Goal: Task Accomplishment & Management: Manage account settings

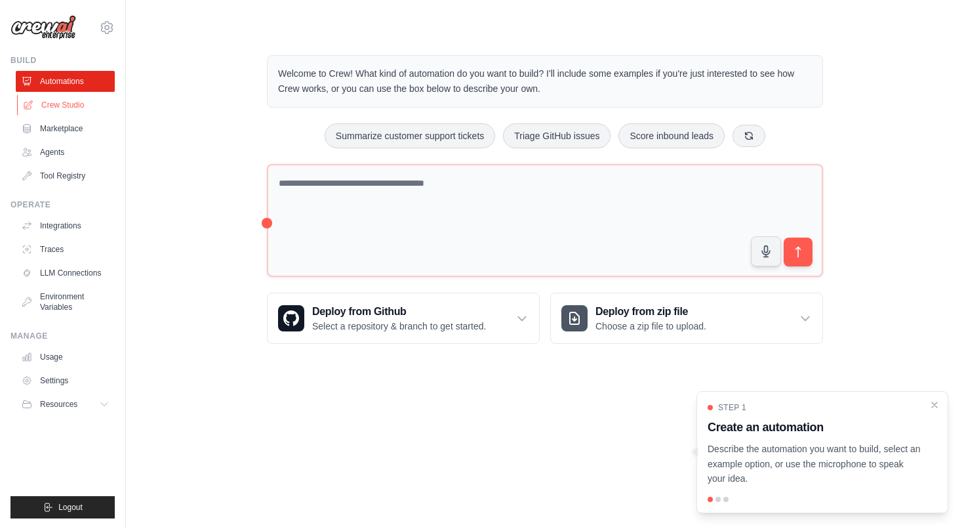
click at [91, 112] on link "Crew Studio" at bounding box center [66, 104] width 99 height 21
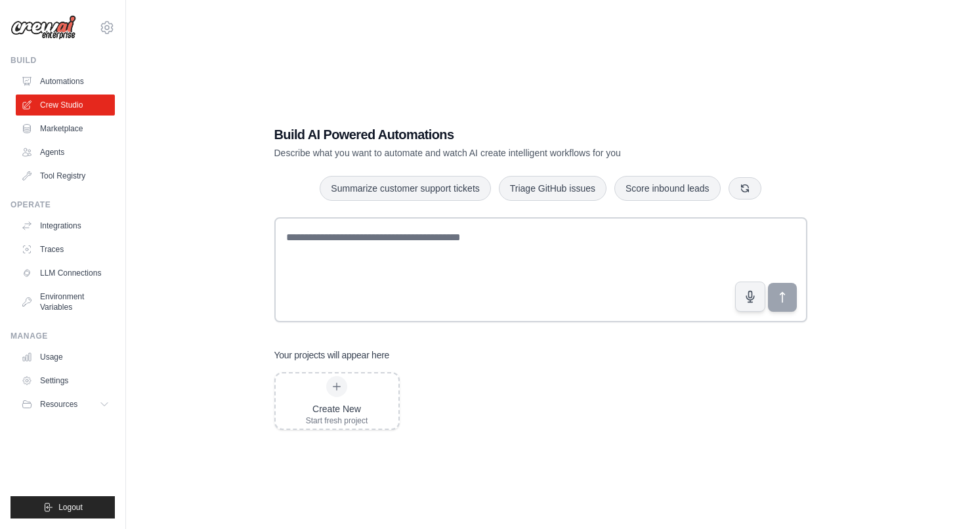
click at [478, 415] on div "Create New Start fresh project" at bounding box center [540, 401] width 533 height 58
click at [70, 126] on link "Marketplace" at bounding box center [66, 128] width 99 height 21
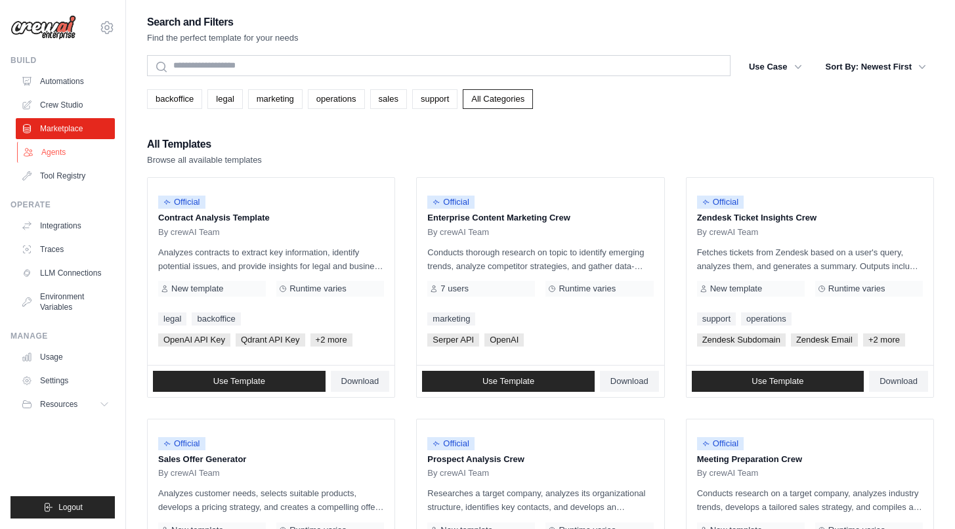
click at [84, 152] on link "Agents" at bounding box center [66, 152] width 99 height 21
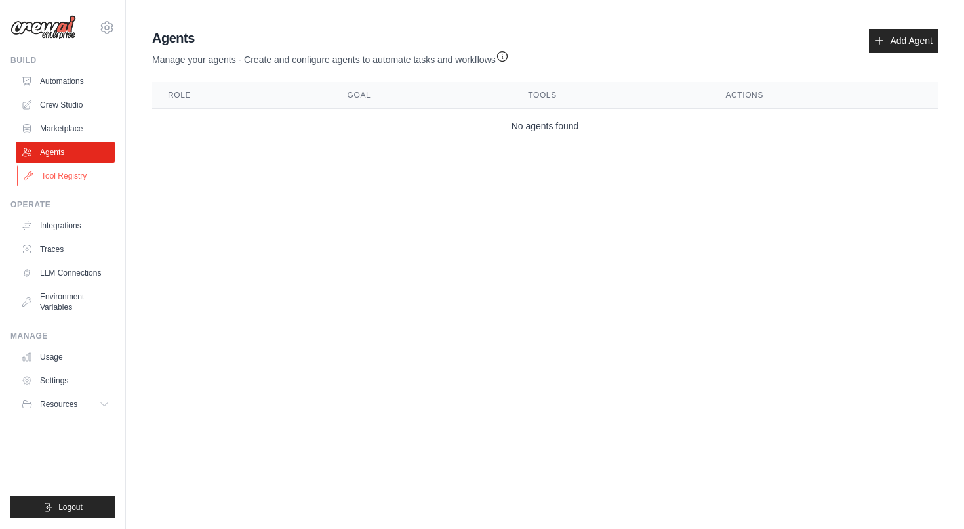
click at [64, 175] on link "Tool Registry" at bounding box center [66, 175] width 99 height 21
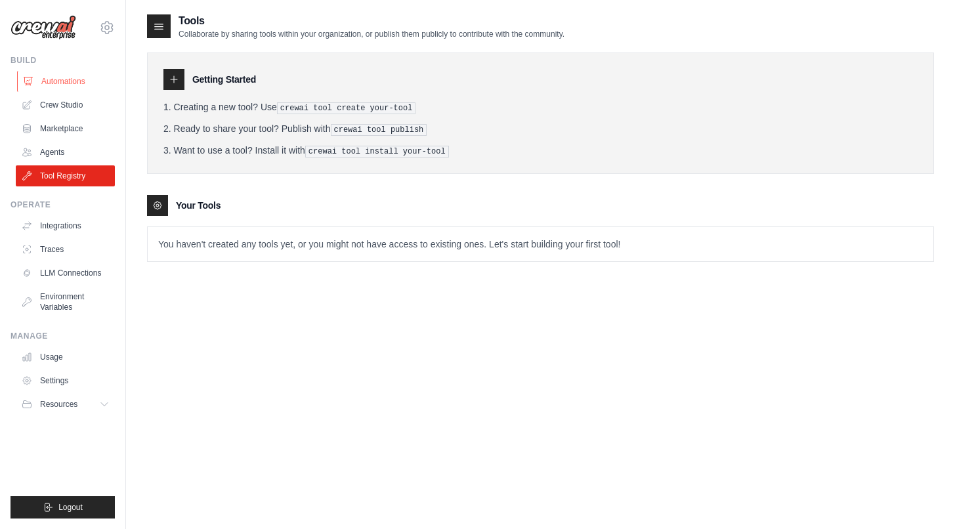
click at [73, 82] on link "Automations" at bounding box center [66, 81] width 99 height 21
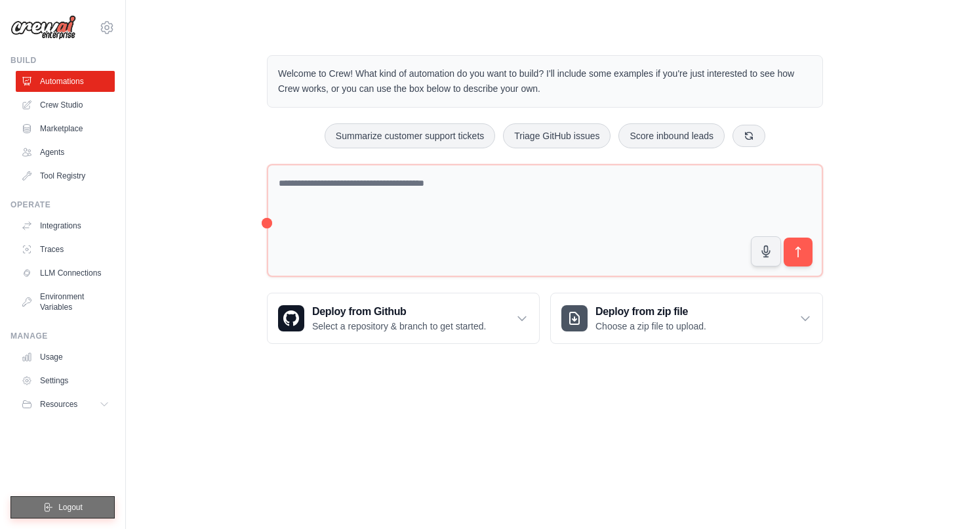
click at [66, 511] on span "Logout" at bounding box center [70, 507] width 24 height 10
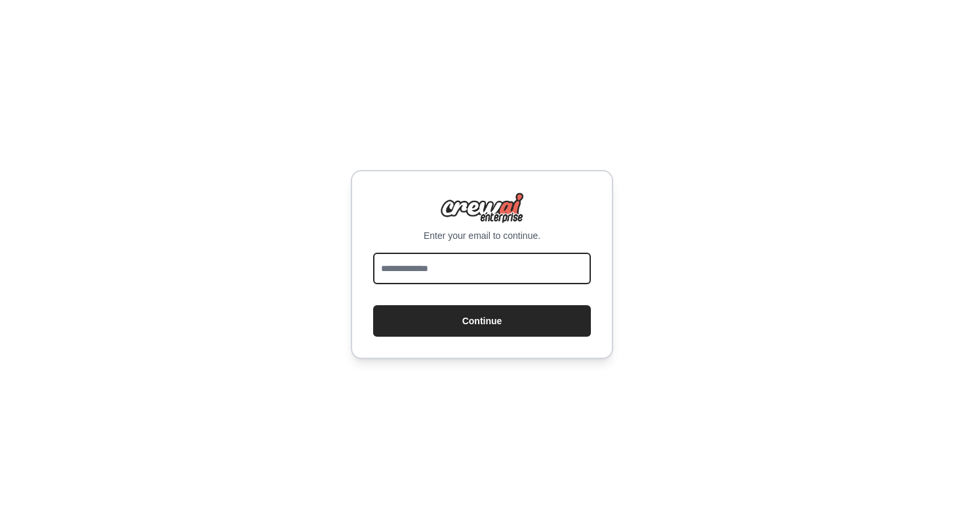
click at [457, 276] on input "email" at bounding box center [482, 268] width 218 height 31
type input "**********"
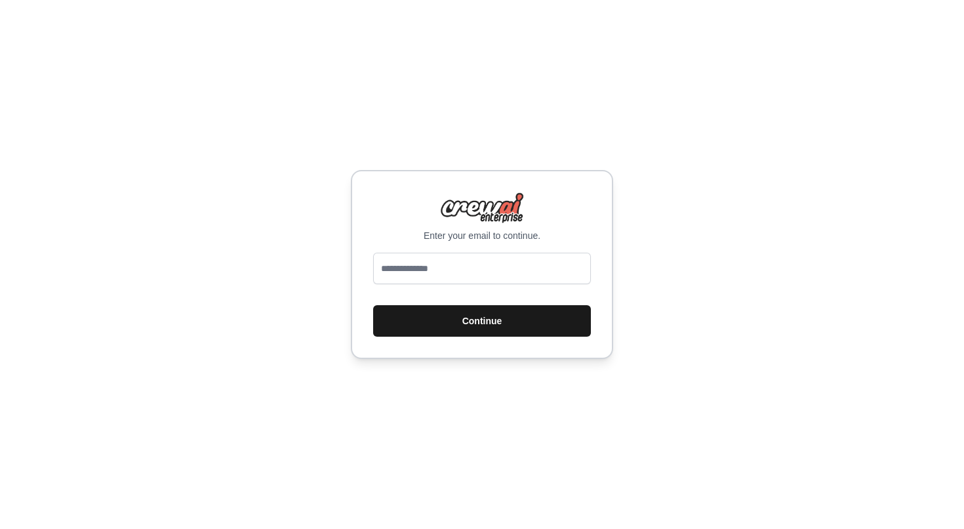
click at [454, 317] on button "Continue" at bounding box center [482, 320] width 218 height 31
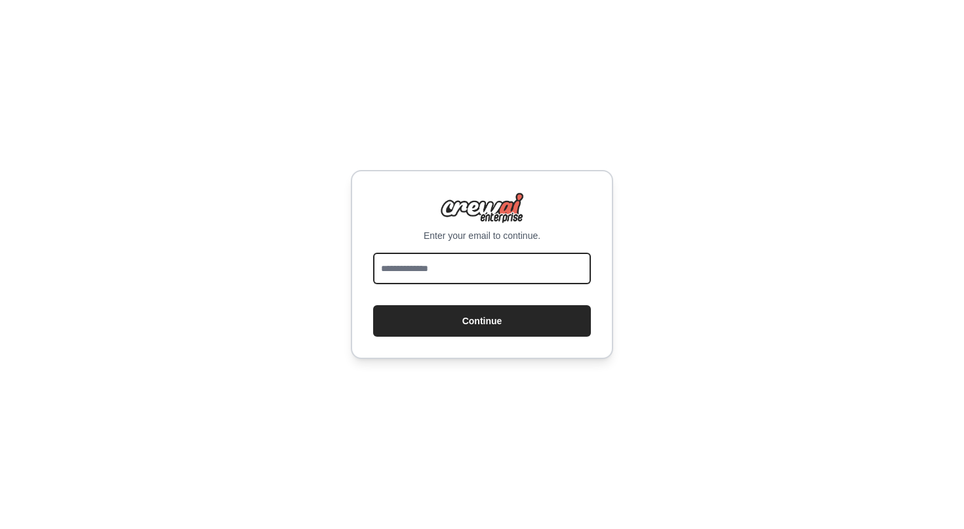
click at [449, 266] on input "email" at bounding box center [482, 268] width 218 height 31
type input "*"
type input "**********"
click at [373, 305] on button "Continue" at bounding box center [482, 320] width 218 height 31
